Goal: Communication & Community: Answer question/provide support

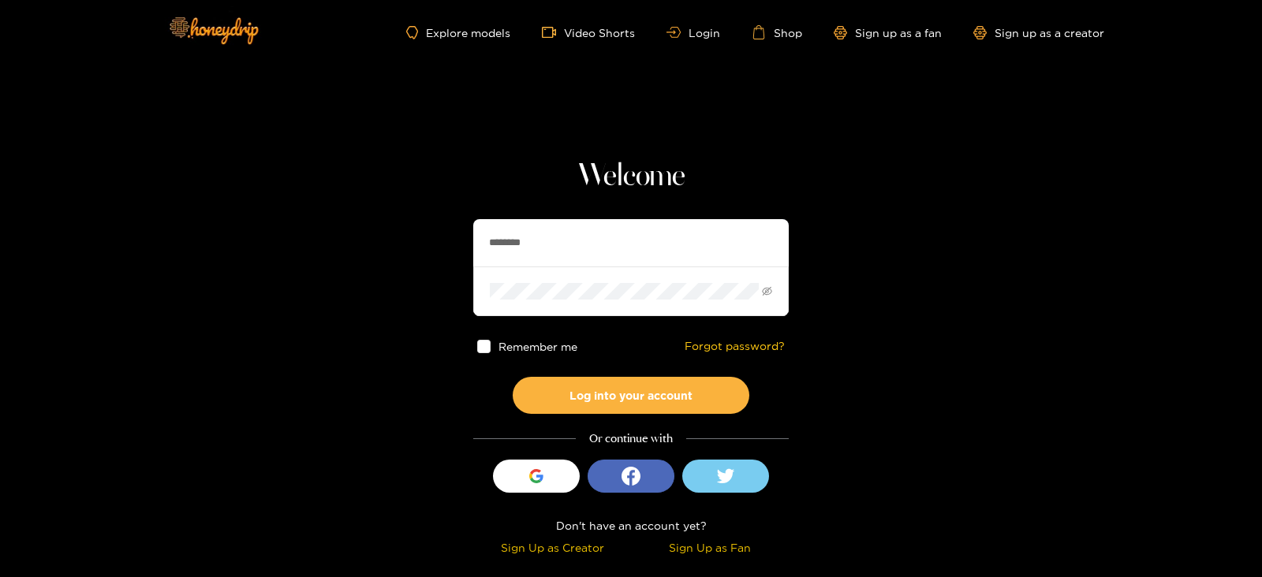
drag, startPoint x: 548, startPoint y: 225, endPoint x: 424, endPoint y: 249, distance: 127.0
click at [424, 249] on section "Welcome ******** Remember me Forgot password? Log into your account Or continue…" at bounding box center [631, 280] width 1262 height 561
type input "*********"
click at [513, 377] on button "Log into your account" at bounding box center [631, 395] width 237 height 37
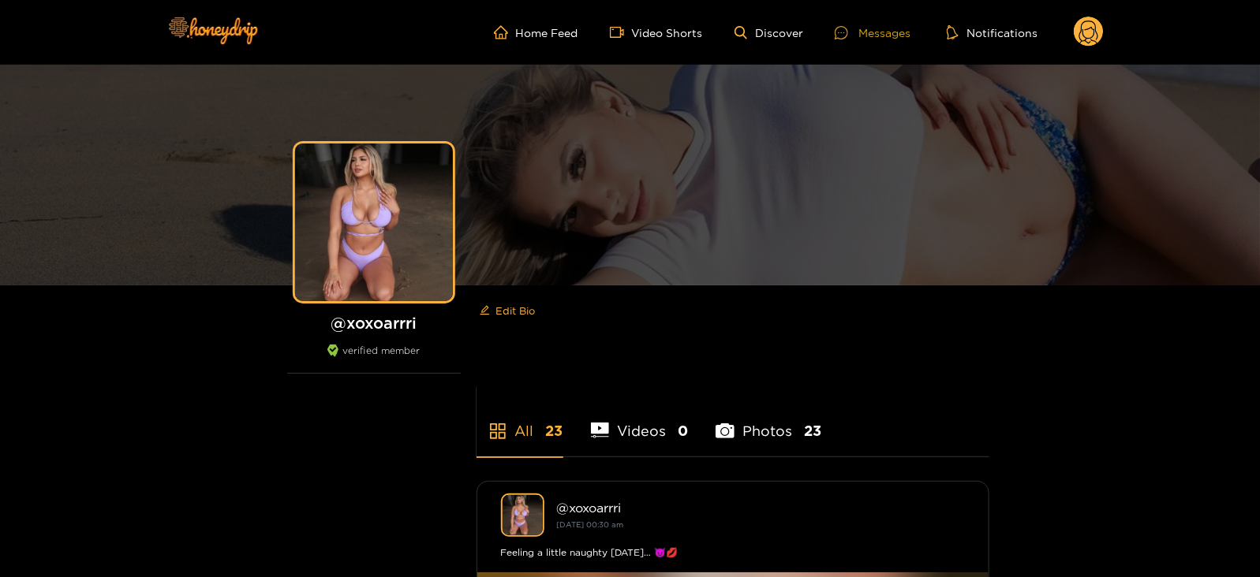
click at [844, 35] on icon at bounding box center [841, 32] width 13 height 13
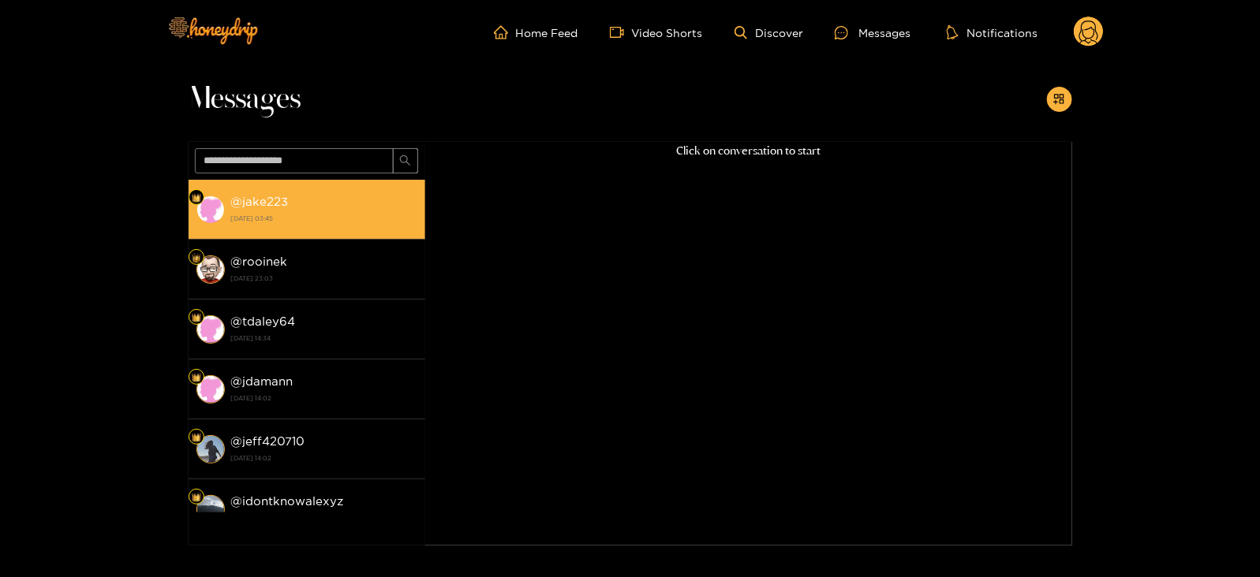
click at [338, 207] on div "@ jake223 [DATE] 03:45" at bounding box center [324, 209] width 186 height 35
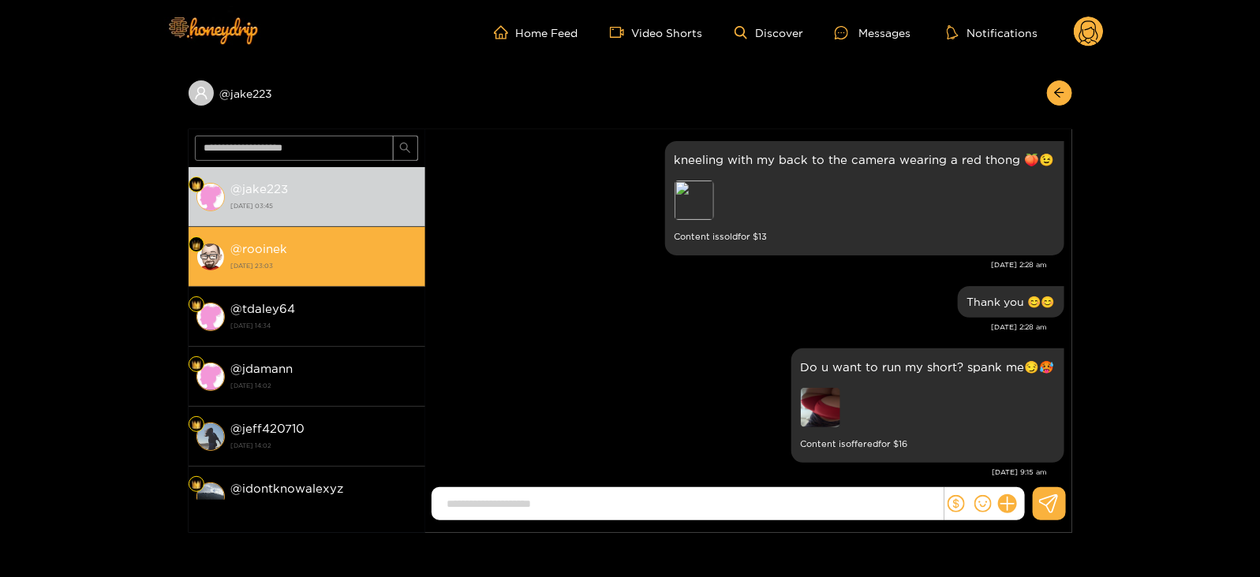
scroll to position [2367, 0]
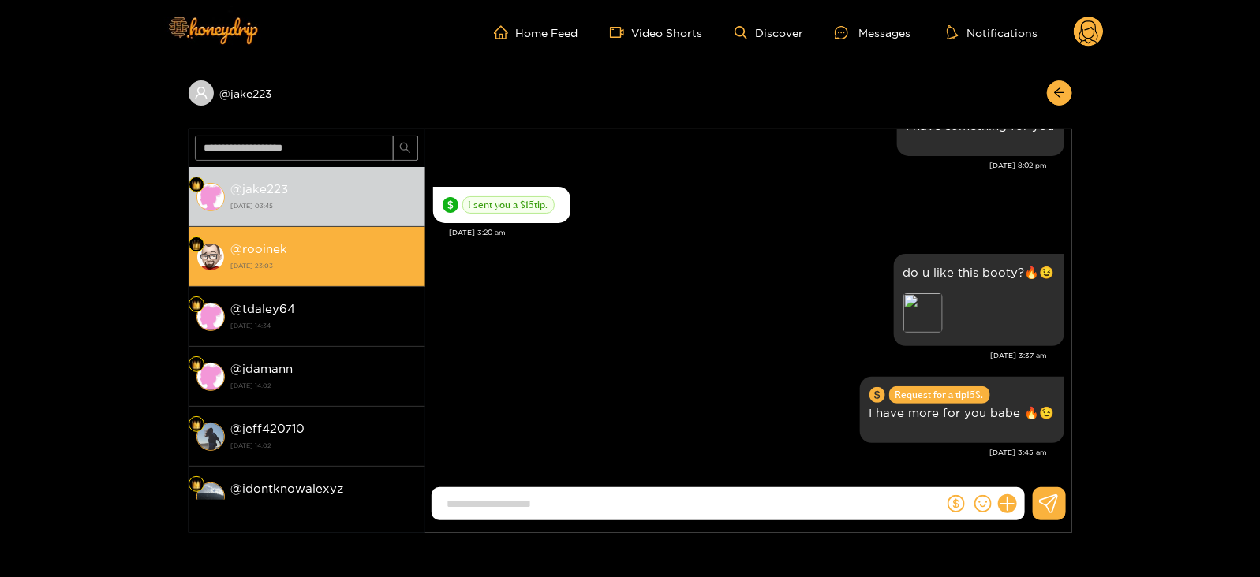
click at [330, 279] on li "@ rooinek [DATE] 23:03" at bounding box center [307, 257] width 237 height 60
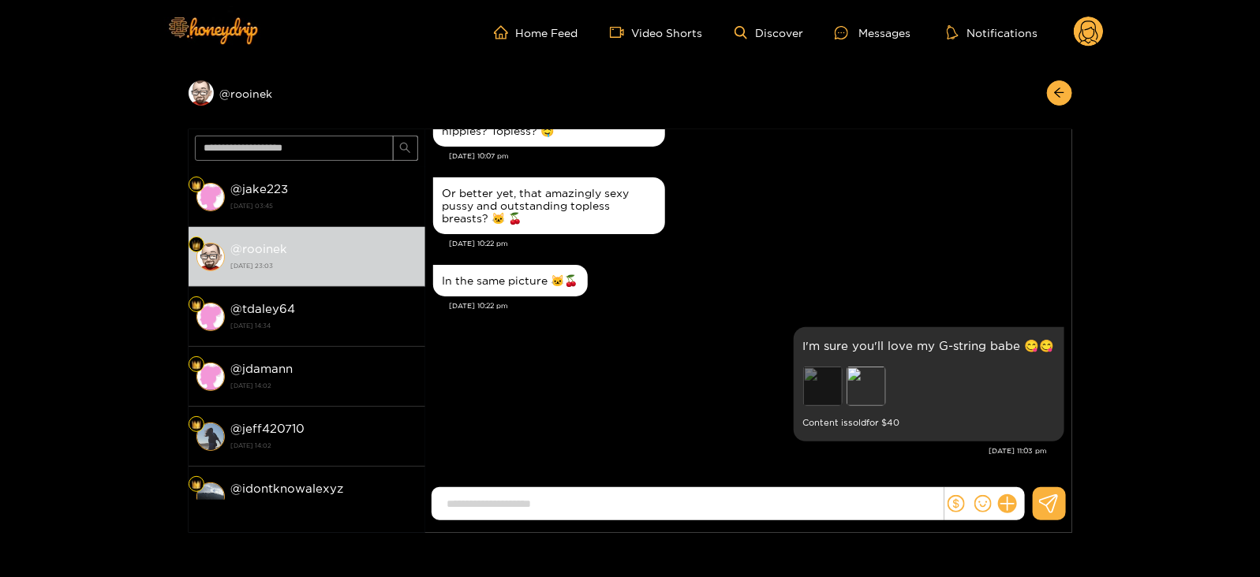
scroll to position [2086, 0]
click at [822, 384] on div "Preview" at bounding box center [822, 386] width 39 height 39
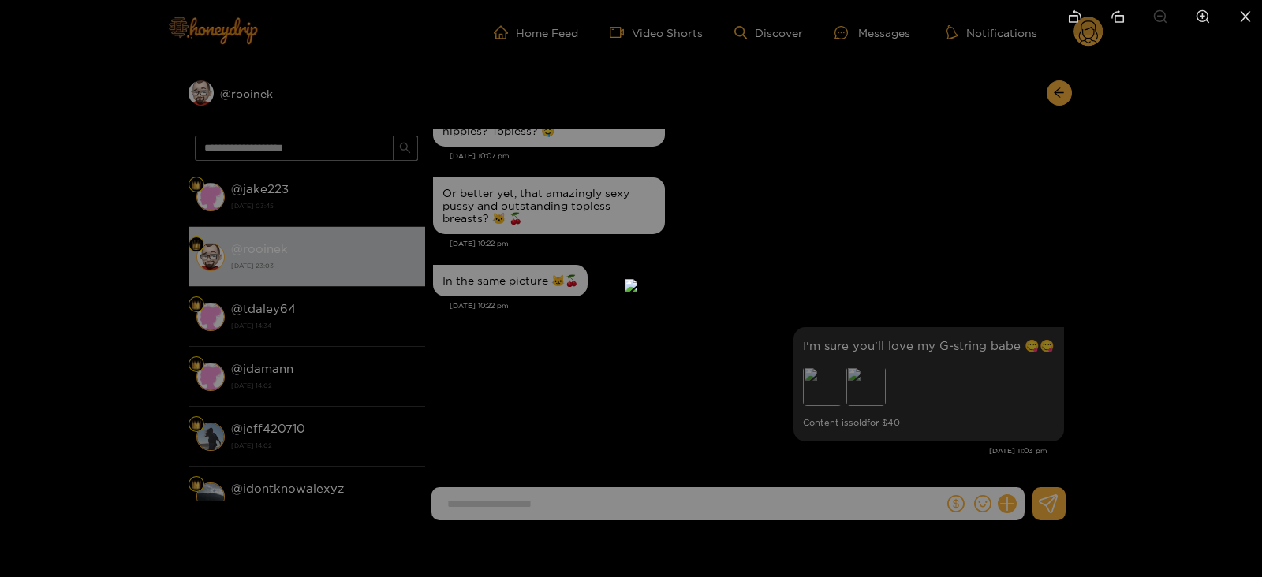
click at [1129, 336] on div at bounding box center [631, 288] width 1262 height 577
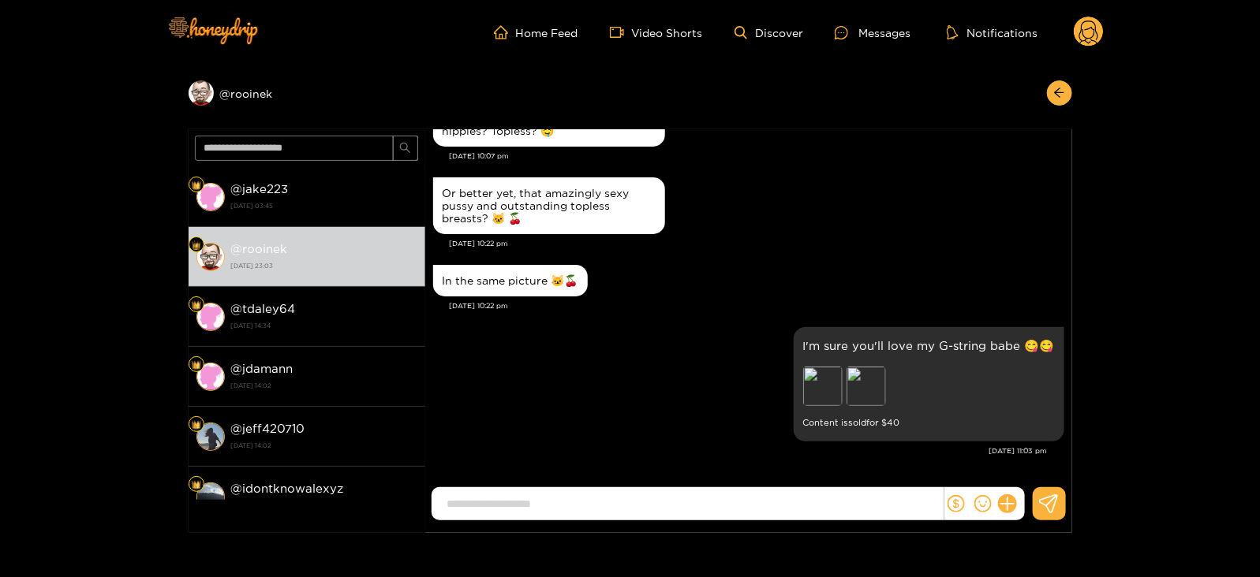
click at [1003, 514] on div at bounding box center [984, 504] width 80 height 33
click at [1016, 499] on div at bounding box center [984, 504] width 80 height 33
click at [1014, 491] on div at bounding box center [984, 504] width 80 height 33
click at [1016, 495] on div at bounding box center [984, 504] width 80 height 33
click at [1015, 506] on button at bounding box center [1007, 504] width 27 height 27
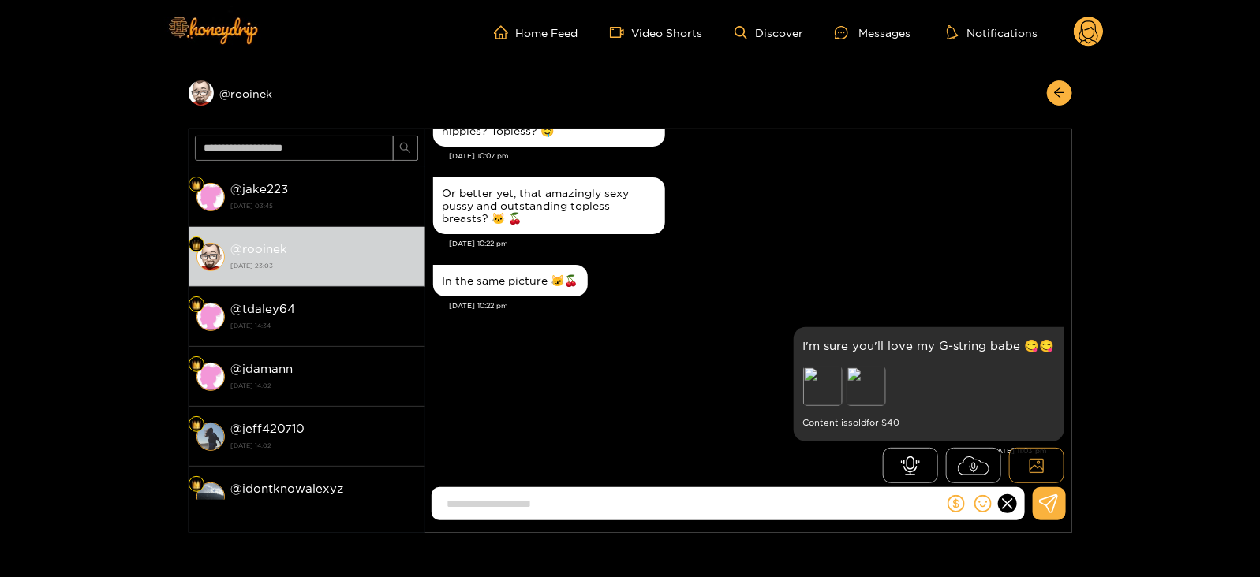
click at [1039, 471] on icon at bounding box center [1037, 466] width 16 height 16
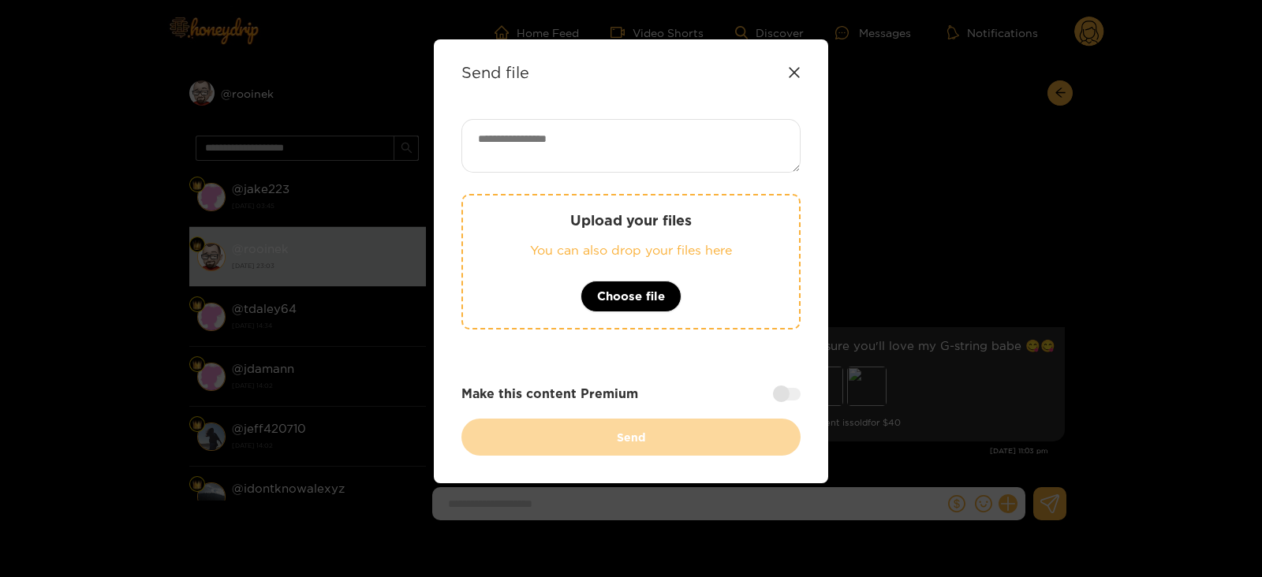
click at [596, 211] on p "Upload your files" at bounding box center [631, 220] width 273 height 18
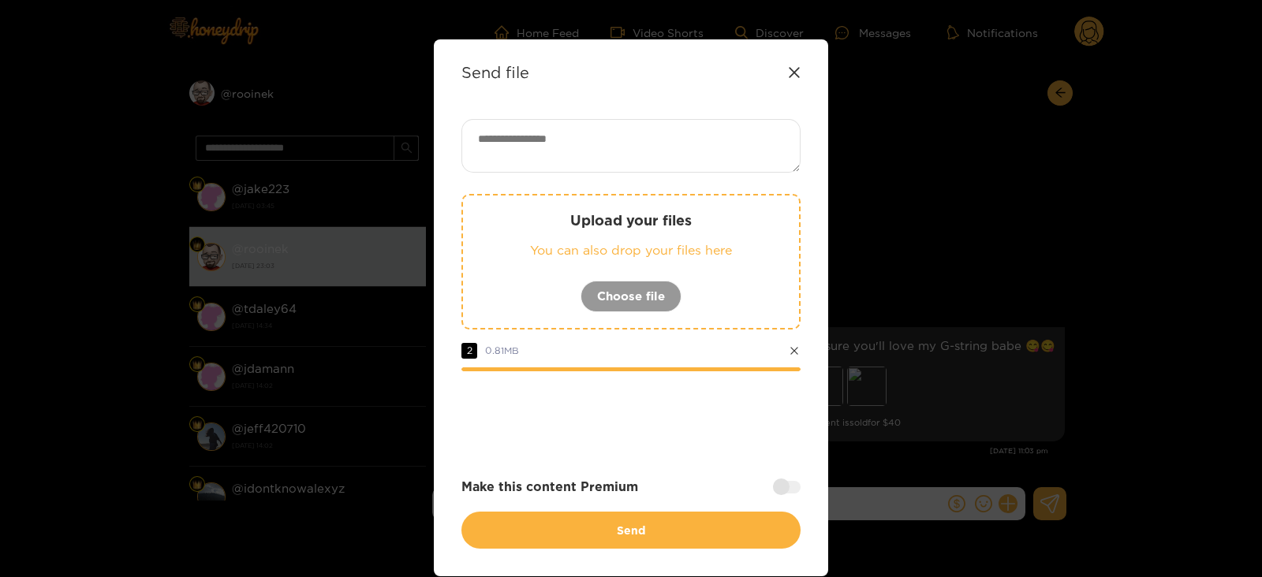
click at [533, 156] on textarea at bounding box center [630, 146] width 339 height 54
paste textarea "**********"
paste textarea "****"
type textarea "**********"
click at [795, 484] on div at bounding box center [787, 486] width 28 height 13
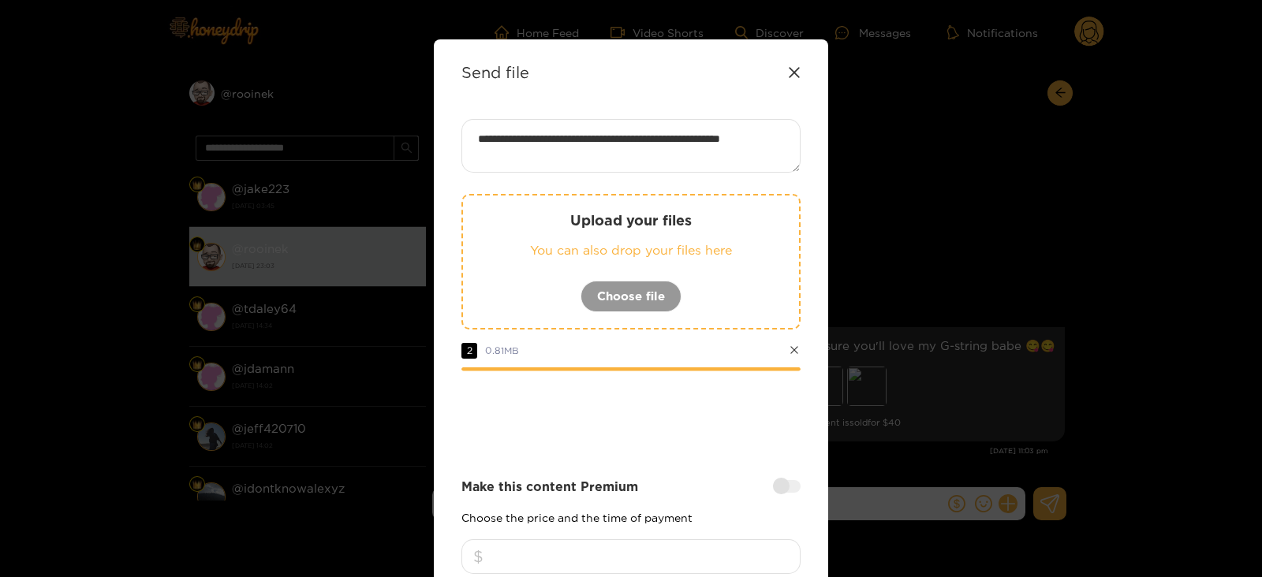
click at [628, 568] on input "number" at bounding box center [630, 557] width 339 height 35
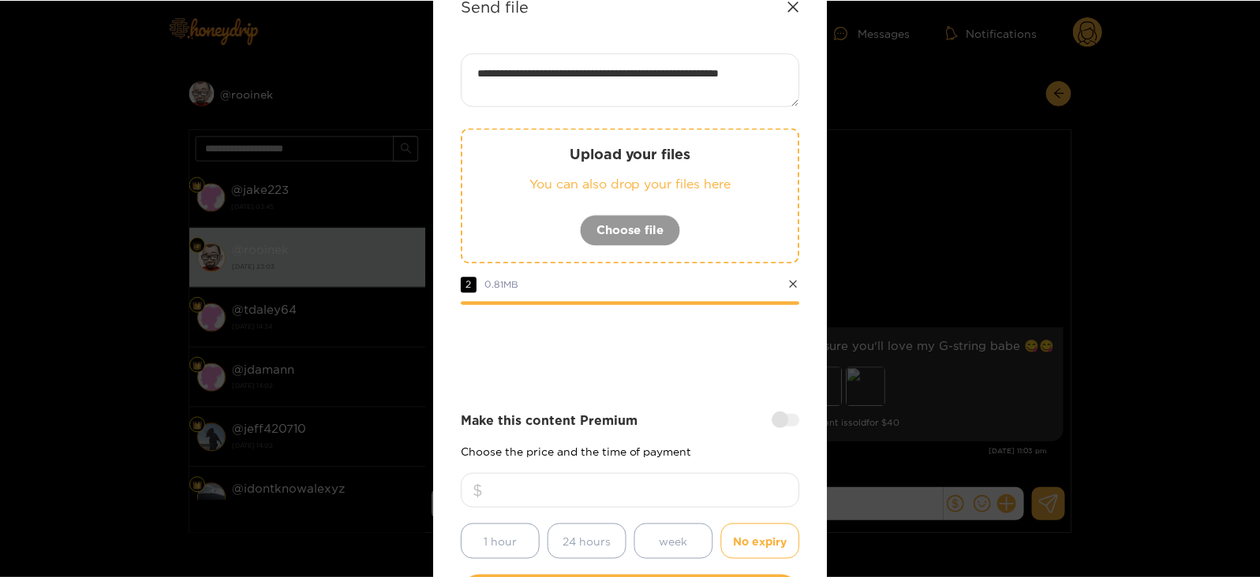
scroll to position [189, 0]
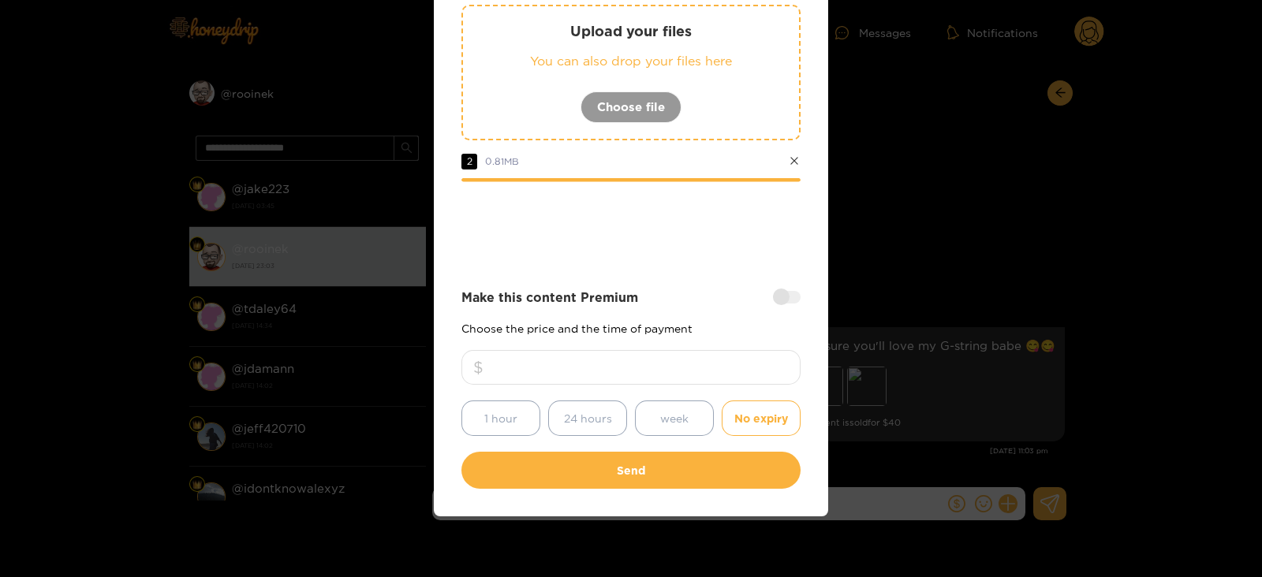
type input "*"
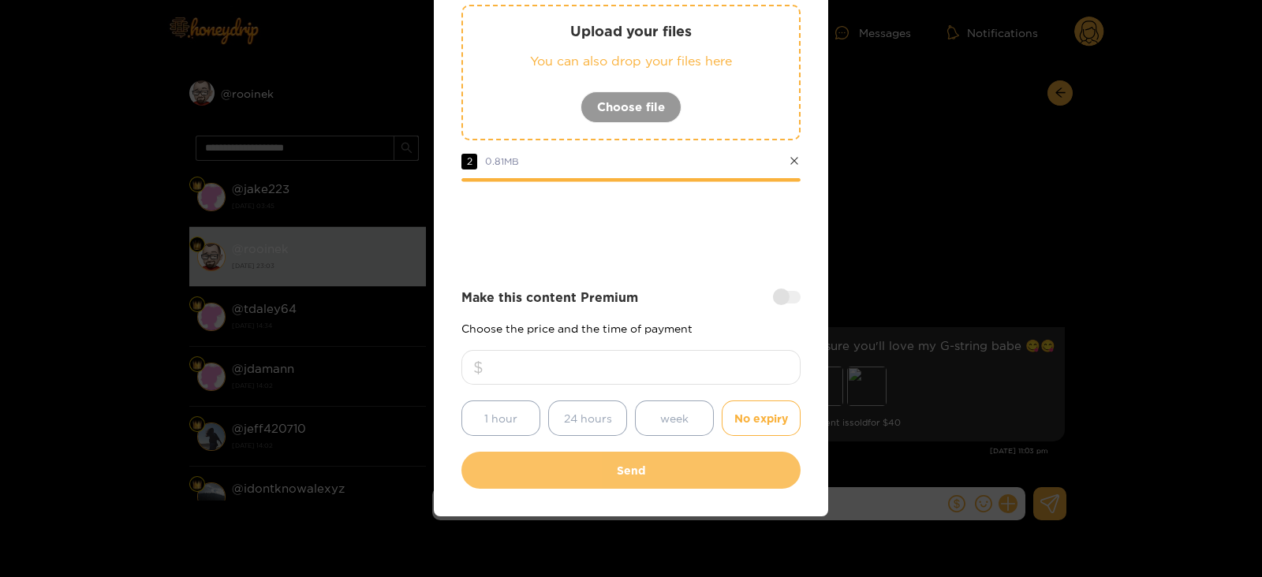
type input "**"
click at [634, 452] on button "Send" at bounding box center [630, 470] width 339 height 37
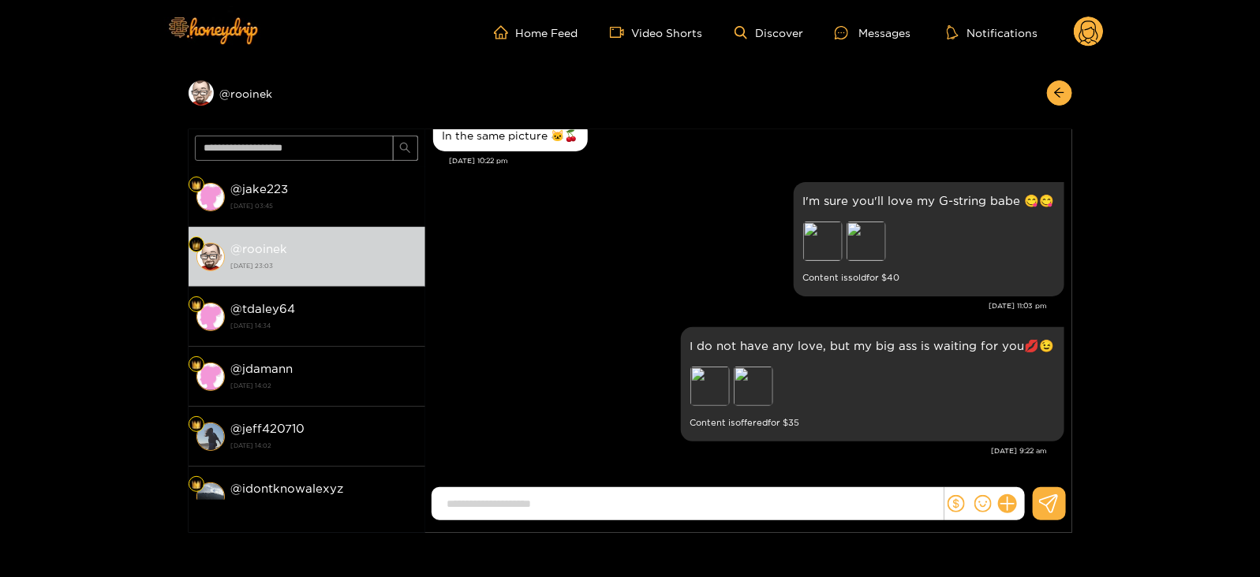
scroll to position [2232, 0]
click at [1104, 41] on header "Home Feed Video Shorts Discover Messages Notifications 0" at bounding box center [630, 32] width 1260 height 65
click at [1085, 39] on icon at bounding box center [1088, 35] width 19 height 28
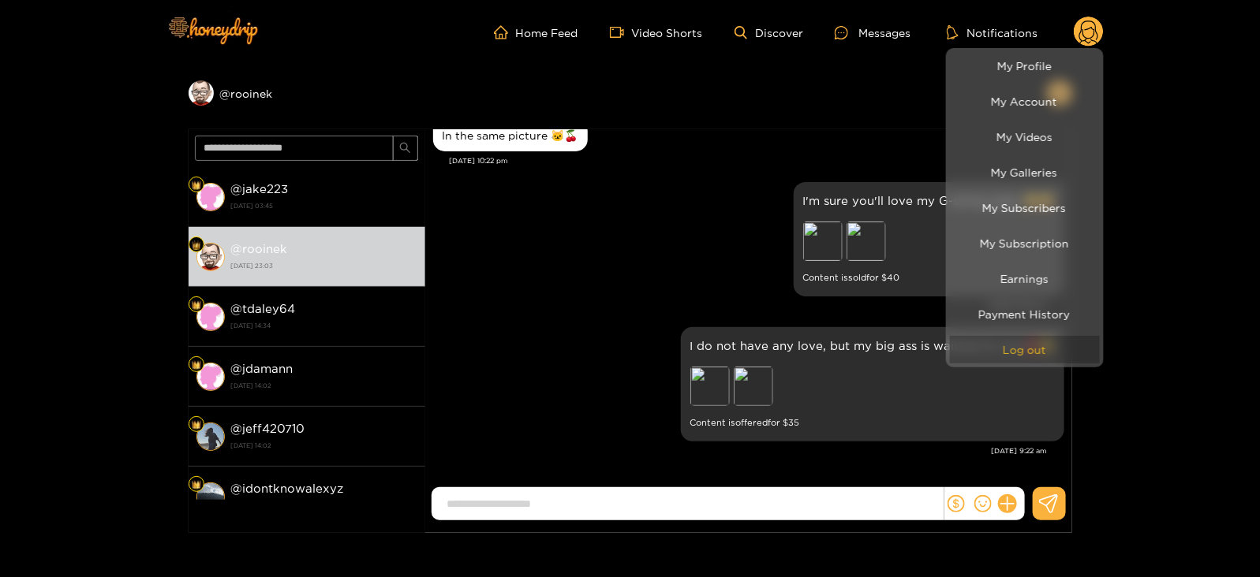
click at [1027, 348] on button "Log out" at bounding box center [1025, 350] width 150 height 28
